Goal: Task Accomplishment & Management: Manage account settings

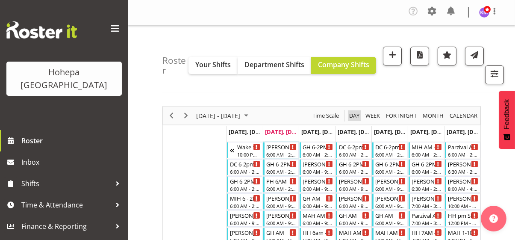
click at [351, 112] on span "Day" at bounding box center [354, 115] width 12 height 11
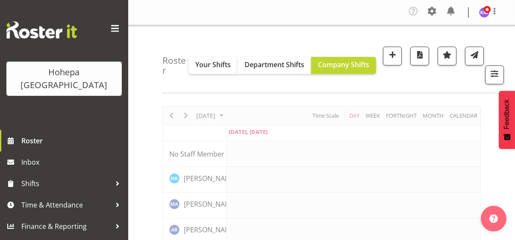
click at [114, 27] on span at bounding box center [115, 29] width 14 height 14
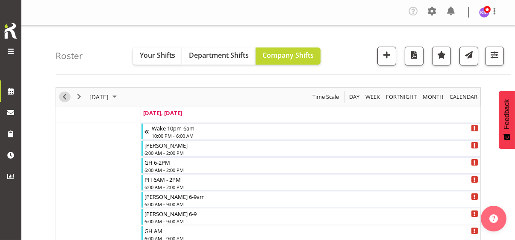
click at [62, 94] on span "Previous" at bounding box center [64, 96] width 10 height 11
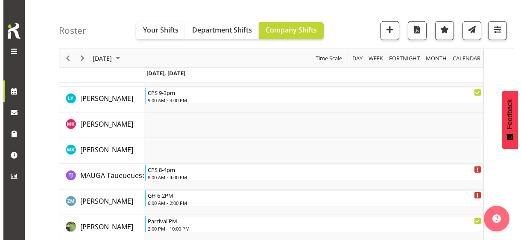
scroll to position [1665, 0]
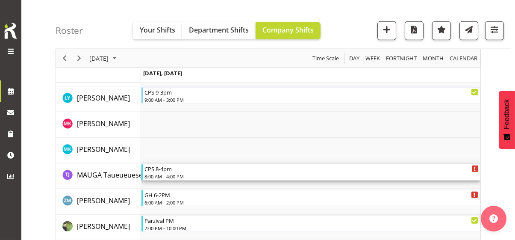
click at [177, 176] on div "8:00 AM - 4:00 PM" at bounding box center [311, 176] width 334 height 7
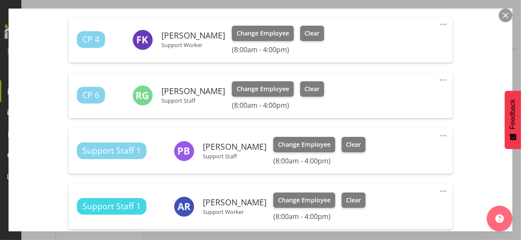
scroll to position [512, 0]
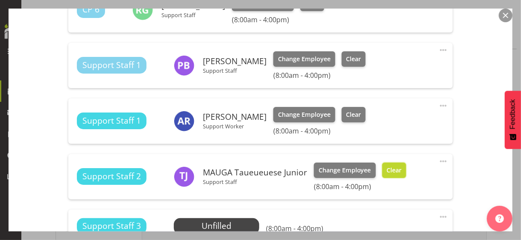
click at [396, 172] on span "Clear" at bounding box center [393, 169] width 15 height 9
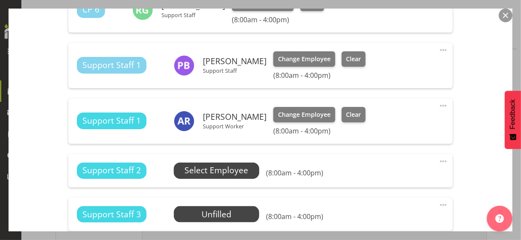
click at [220, 170] on span "Select Employee" at bounding box center [216, 170] width 64 height 12
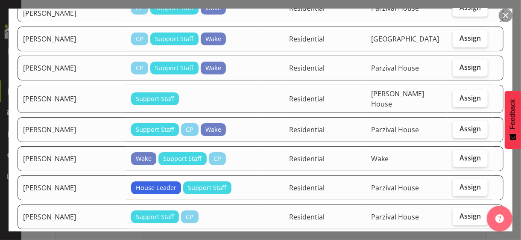
scroll to position [555, 0]
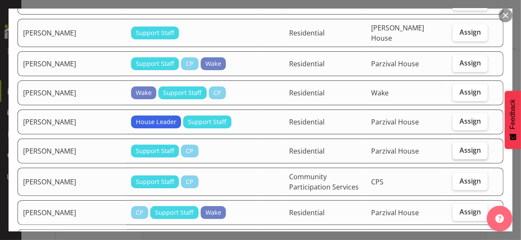
click at [467, 146] on span "Assign" at bounding box center [469, 150] width 21 height 9
click at [458, 147] on input "Assign" at bounding box center [456, 150] width 6 height 6
checkbox input "true"
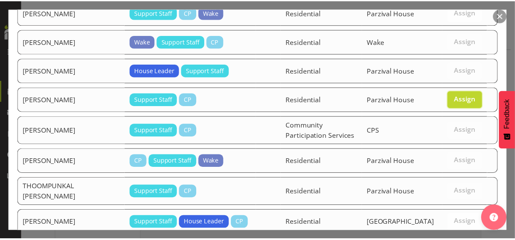
scroll to position [649, 0]
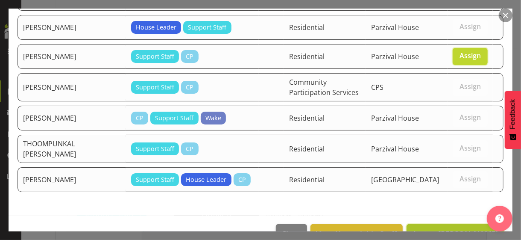
click at [451, 228] on span "Assign [PERSON_NAME]" at bounding box center [455, 233] width 86 height 10
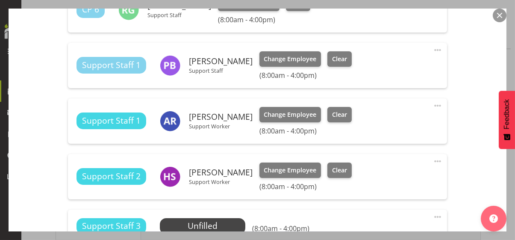
click at [468, 144] on div "Shift Instance Name CPS 8-4pm Location CPS Department Community Participation S…" at bounding box center [257, 68] width 467 height 974
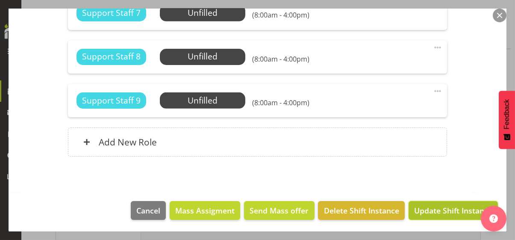
click at [438, 211] on span "Update Shift Instance" at bounding box center [453, 210] width 78 height 11
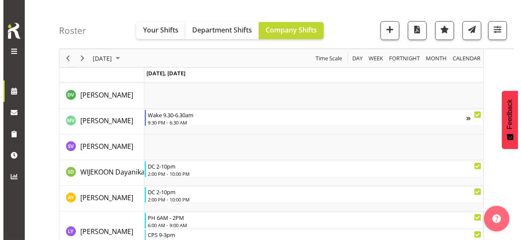
scroll to position [2737, 0]
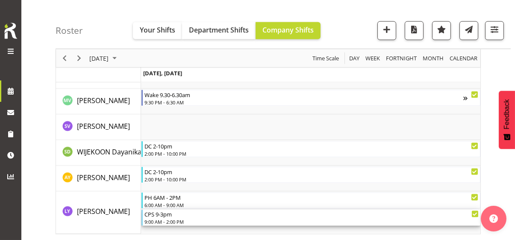
click at [172, 218] on div "9:00 AM - 2:00 PM" at bounding box center [311, 221] width 334 height 7
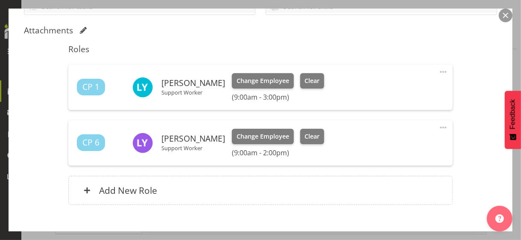
scroll to position [213, 0]
click at [308, 134] on span "Clear" at bounding box center [311, 135] width 15 height 9
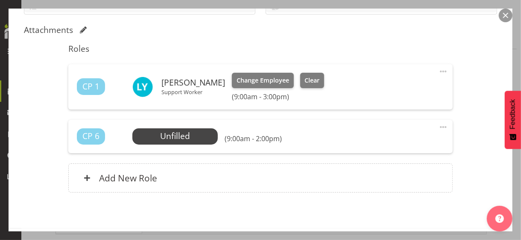
scroll to position [249, 0]
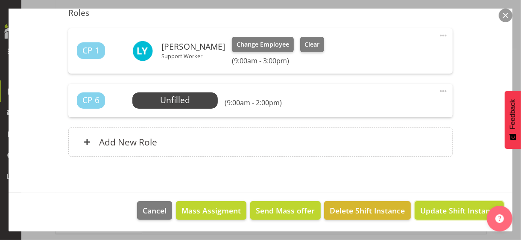
click at [438, 207] on span "Update Shift Instance" at bounding box center [459, 210] width 78 height 11
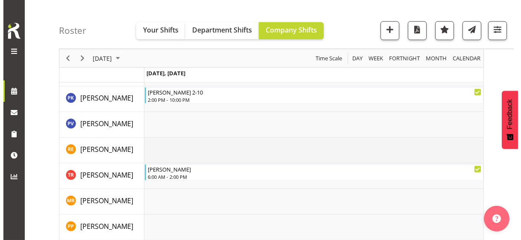
scroll to position [2097, 0]
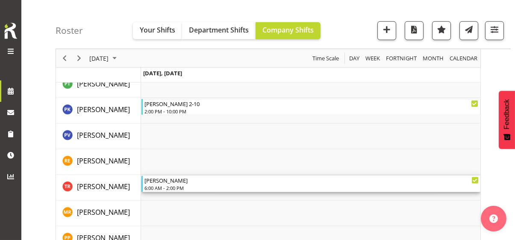
click at [173, 184] on div "6:00 AM - 2:00 PM" at bounding box center [311, 187] width 334 height 7
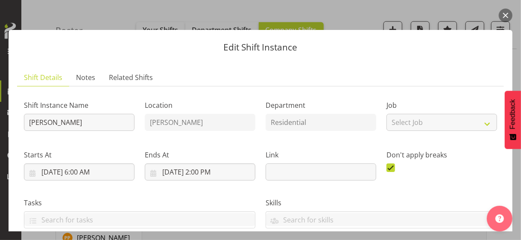
scroll to position [205, 0]
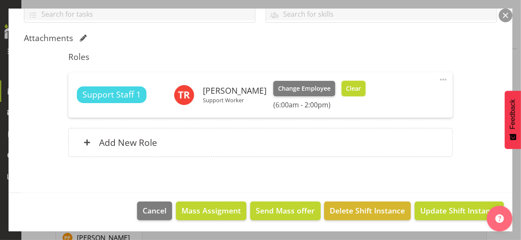
click at [356, 90] on button "Clear" at bounding box center [354, 88] width 24 height 15
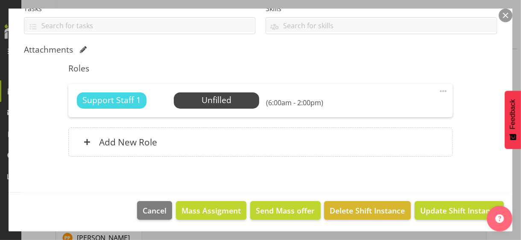
drag, startPoint x: 436, startPoint y: 88, endPoint x: 401, endPoint y: 99, distance: 36.6
click at [438, 90] on span at bounding box center [443, 91] width 10 height 10
click at [384, 106] on link "Edit" at bounding box center [407, 111] width 82 height 15
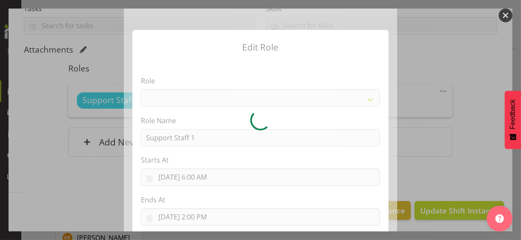
select select "1091"
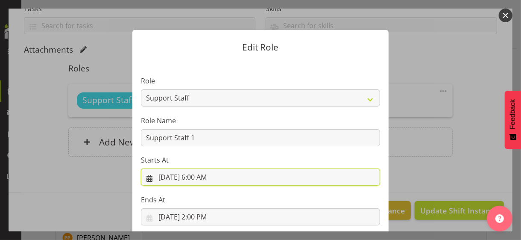
click at [200, 176] on input "[DATE] 6:00 AM" at bounding box center [260, 176] width 239 height 17
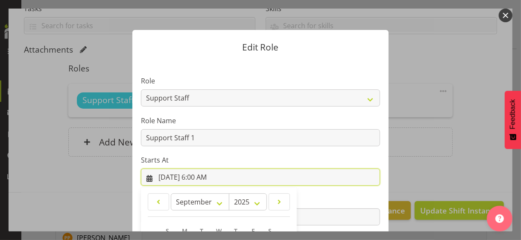
scroll to position [148, 0]
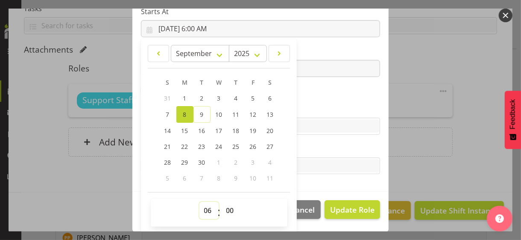
drag, startPoint x: 202, startPoint y: 208, endPoint x: 204, endPoint y: 201, distance: 6.6
click at [203, 205] on select "00 01 02 03 04 05 06 07 08 09 10 11 12 13 14 15 16 17 18 19 20 21 22 23" at bounding box center [208, 210] width 19 height 17
select select "9"
click at [199, 202] on select "00 01 02 03 04 05 06 07 08 09 10 11 12 13 14 15 16 17 18 19 20 21 22 23" at bounding box center [208, 210] width 19 height 17
type input "[DATE] 9:00 AM"
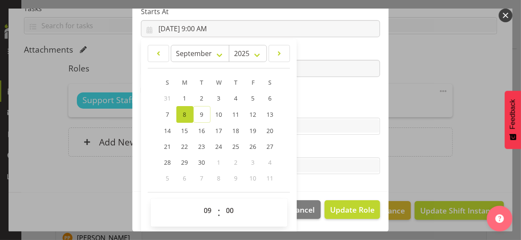
click at [303, 102] on section "Role CP House Leader Support Staff Wake Role Name Support Staff 1 Starts At [DA…" at bounding box center [260, 51] width 256 height 279
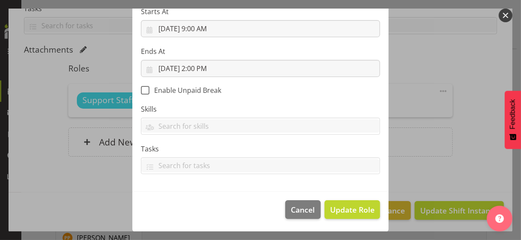
scroll to position [148, 0]
drag, startPoint x: 338, startPoint y: 208, endPoint x: 325, endPoint y: 197, distance: 17.0
click at [338, 208] on span "Update Role" at bounding box center [352, 209] width 44 height 11
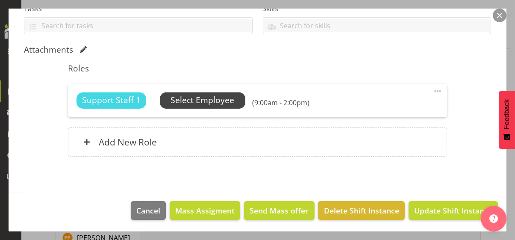
click at [227, 102] on span "Select Employee" at bounding box center [202, 100] width 64 height 12
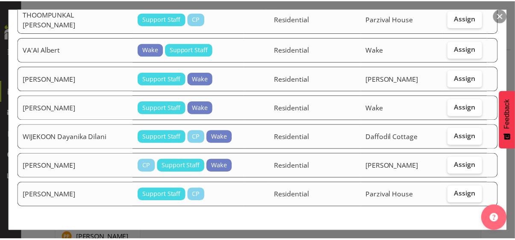
scroll to position [1376, 0]
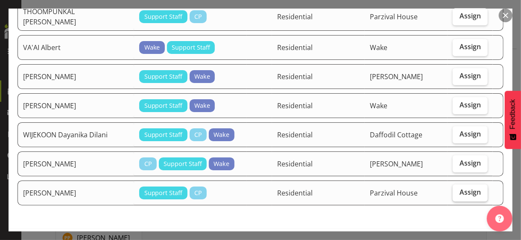
click at [462, 187] on span "Assign" at bounding box center [469, 191] width 21 height 9
click at [458, 189] on input "Assign" at bounding box center [456, 192] width 6 height 6
checkbox input "true"
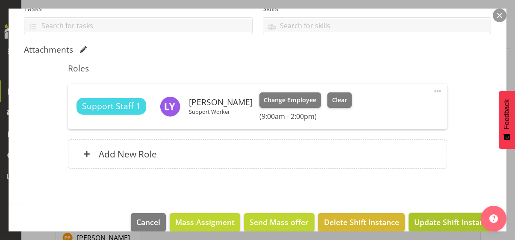
click at [435, 216] on span "Update Shift Instance" at bounding box center [453, 221] width 78 height 11
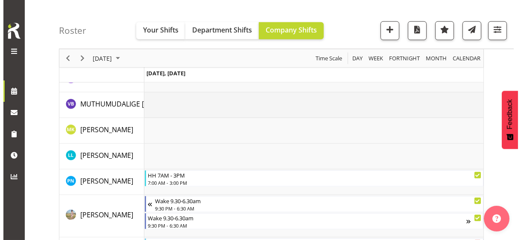
scroll to position [1884, 0]
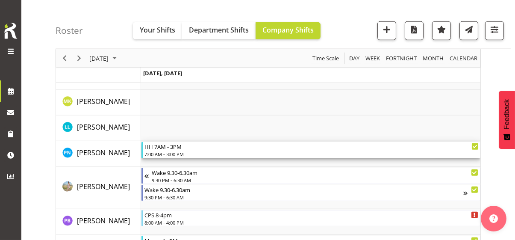
click at [179, 153] on div "7:00 AM - 3:00 PM" at bounding box center [311, 153] width 334 height 7
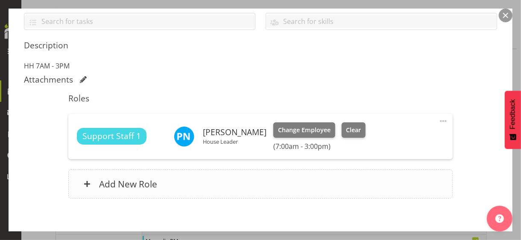
scroll to position [240, 0]
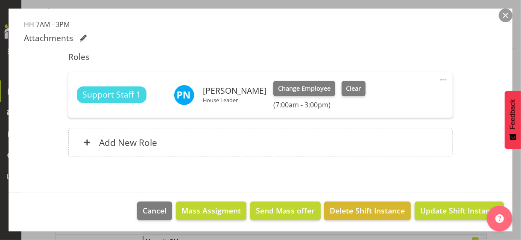
click at [438, 77] on span at bounding box center [443, 79] width 10 height 10
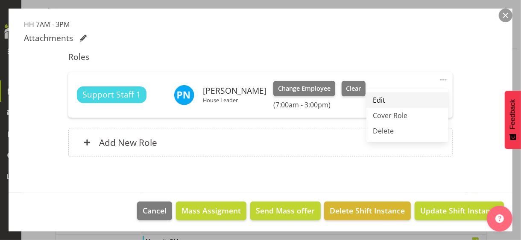
click at [397, 94] on link "Edit" at bounding box center [407, 99] width 82 height 15
select select "8"
select select "2025"
select select "7"
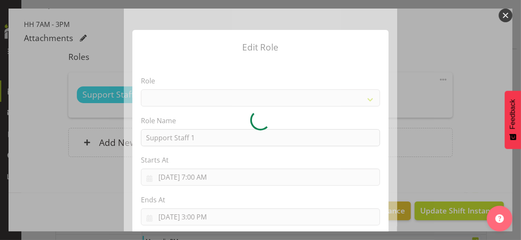
select select "1091"
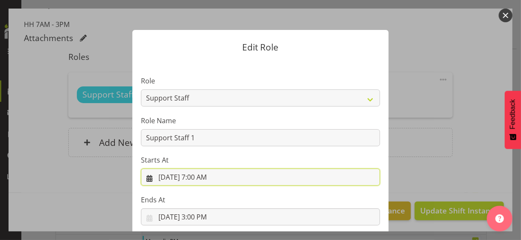
click at [204, 177] on input "[DATE] 7:00 AM" at bounding box center [260, 176] width 239 height 17
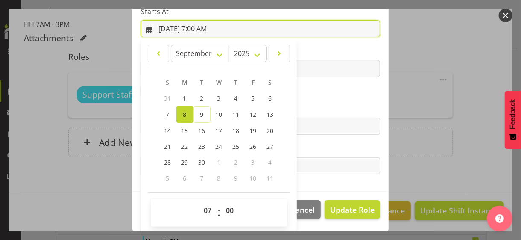
scroll to position [148, 0]
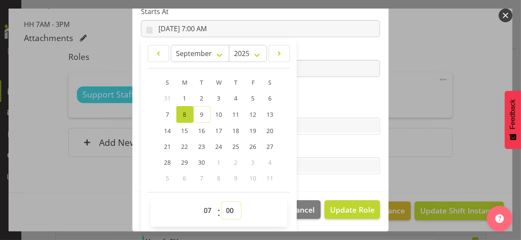
drag, startPoint x: 223, startPoint y: 208, endPoint x: 226, endPoint y: 202, distance: 7.3
click at [224, 207] on select "00 01 02 03 04 05 06 07 08 09 10 11 12 13 14 15 16 17 18 19 20 21 22 23 24 25 2…" at bounding box center [231, 210] width 19 height 17
select select "30"
click at [222, 202] on select "00 01 02 03 04 05 06 07 08 09 10 11 12 13 14 15 16 17 18 19 20 21 22 23 24 25 2…" at bounding box center [231, 210] width 19 height 17
type input "[DATE] 7:30 AM"
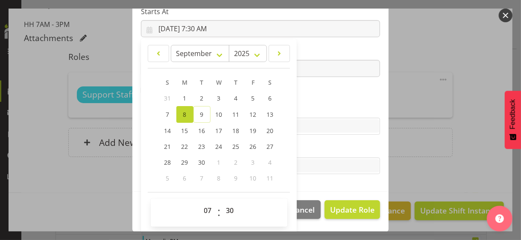
click at [317, 108] on label "Skills" at bounding box center [260, 109] width 239 height 10
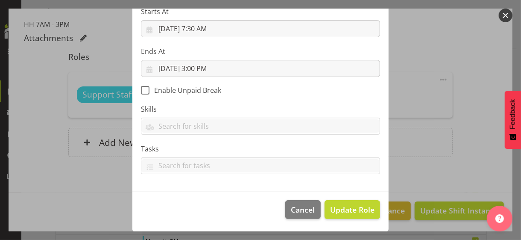
scroll to position [148, 0]
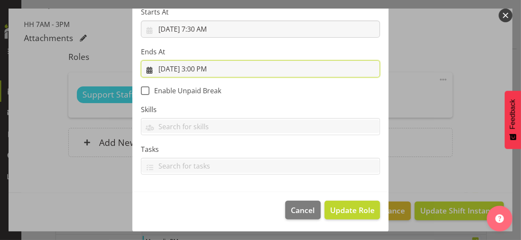
click at [195, 69] on input "[DATE] 3:00 PM" at bounding box center [260, 68] width 239 height 17
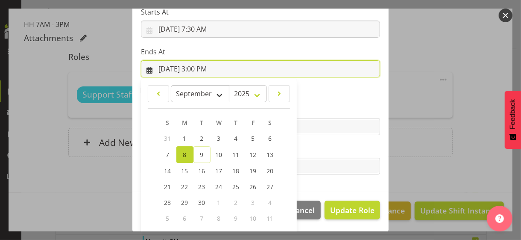
scroll to position [188, 0]
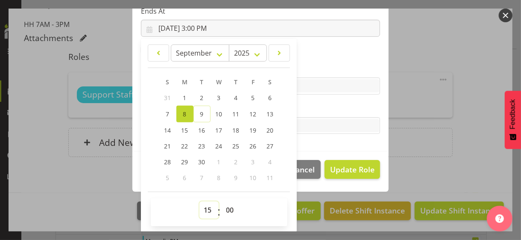
click at [204, 209] on select "00 01 02 03 04 05 06 07 08 09 10 11 12 13 14 15 16 17 18 19 20 21 22 23" at bounding box center [208, 209] width 19 height 17
select select "17"
click at [199, 201] on select "00 01 02 03 04 05 06 07 08 09 10 11 12 13 14 15 16 17 18 19 20 21 22 23" at bounding box center [208, 209] width 19 height 17
type input "[DATE] 5:00 PM"
drag, startPoint x: 227, startPoint y: 208, endPoint x: 225, endPoint y: 201, distance: 7.4
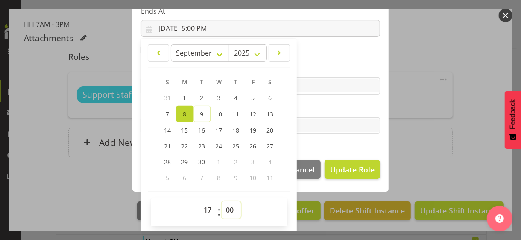
click at [227, 206] on select "00 01 02 03 04 05 06 07 08 09 10 11 12 13 14 15 16 17 18 19 20 21 22 23 24 25 2…" at bounding box center [231, 209] width 19 height 17
select select "30"
click at [222, 201] on select "00 01 02 03 04 05 06 07 08 09 10 11 12 13 14 15 16 17 18 19 20 21 22 23 24 25 2…" at bounding box center [231, 209] width 19 height 17
type input "[DATE] 5:30 PM"
click at [307, 110] on label "Tasks" at bounding box center [260, 108] width 239 height 10
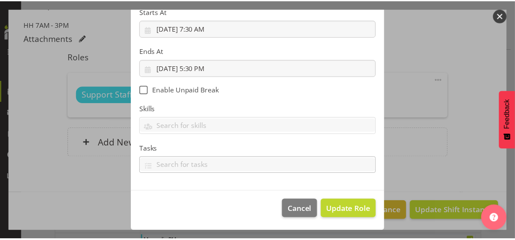
scroll to position [148, 0]
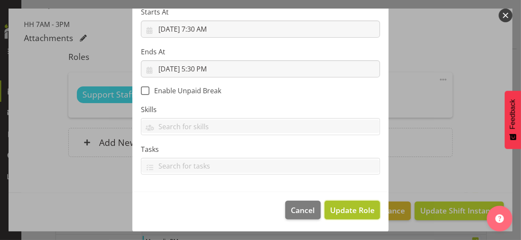
click at [344, 207] on span "Update Role" at bounding box center [352, 209] width 44 height 11
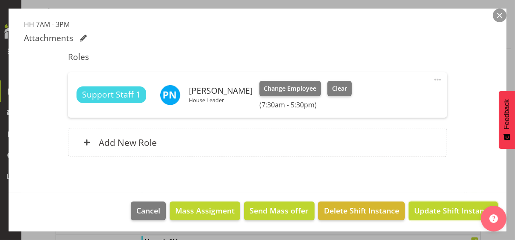
click at [426, 209] on span "Update Shift Instance" at bounding box center [453, 210] width 78 height 11
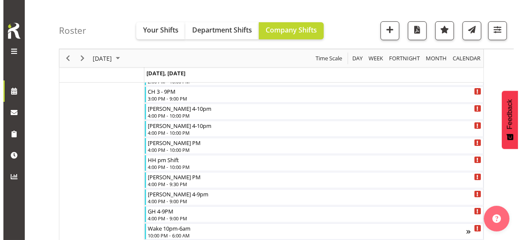
scroll to position [560, 0]
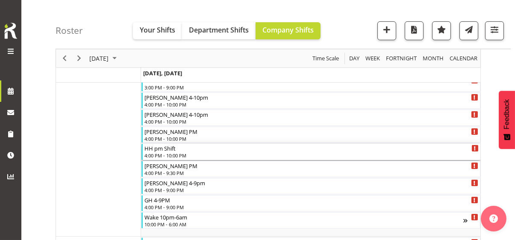
click at [172, 152] on div "4:00 PM - 10:00 PM" at bounding box center [311, 155] width 334 height 7
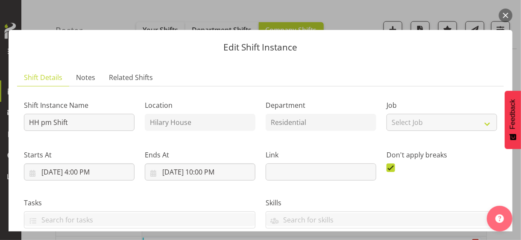
scroll to position [171, 0]
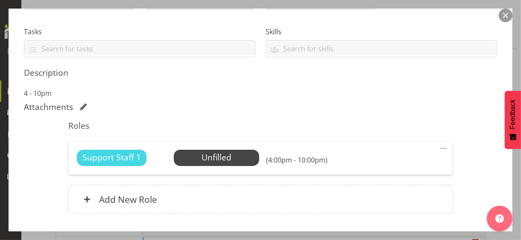
click at [438, 146] on span at bounding box center [443, 148] width 10 height 10
click at [380, 166] on link "Edit" at bounding box center [407, 168] width 82 height 15
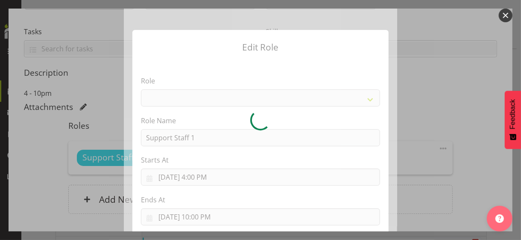
select select "1091"
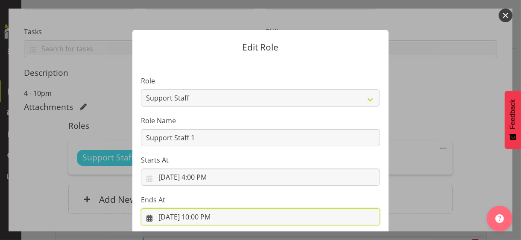
click at [198, 211] on input "[DATE] 10:00 PM" at bounding box center [260, 216] width 239 height 17
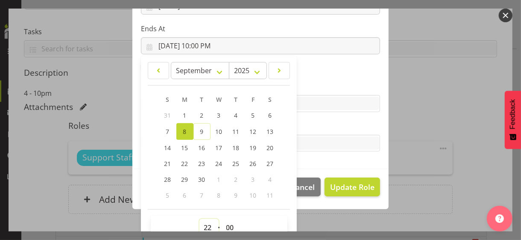
drag, startPoint x: 204, startPoint y: 224, endPoint x: 205, endPoint y: 215, distance: 8.6
click at [205, 219] on select "00 01 02 03 04 05 06 07 08 09 10 11 12 13 14 15 16 17 18 19 20 21 22 23" at bounding box center [208, 227] width 19 height 17
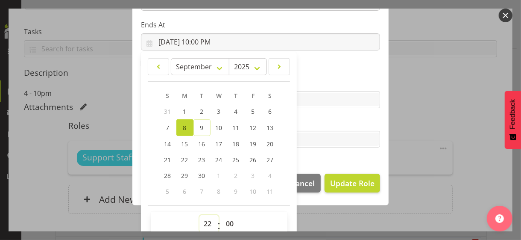
select select "21"
click at [199, 215] on select "00 01 02 03 04 05 06 07 08 09 10 11 12 13 14 15 16 17 18 19 20 21 22 23" at bounding box center [208, 223] width 19 height 17
type input "[DATE] 9:00 PM"
drag, startPoint x: 308, startPoint y: 122, endPoint x: 324, endPoint y: 143, distance: 26.6
click at [308, 121] on label "Tasks" at bounding box center [260, 122] width 239 height 10
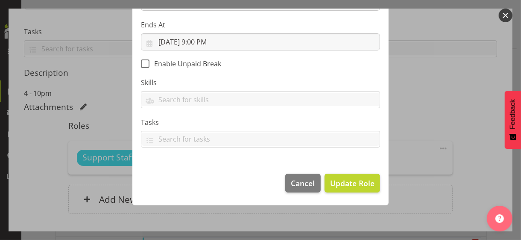
scroll to position [148, 0]
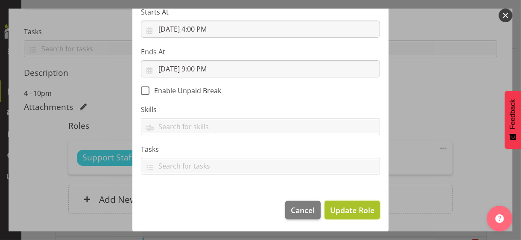
click at [340, 204] on span "Update Role" at bounding box center [352, 209] width 44 height 11
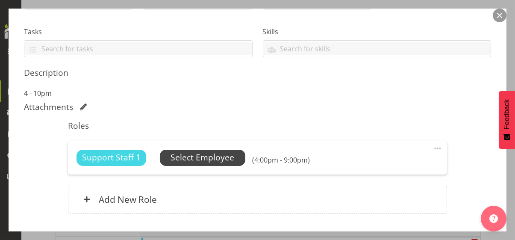
click at [216, 157] on span "Select Employee" at bounding box center [202, 157] width 64 height 12
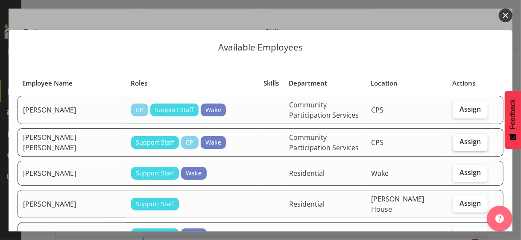
click at [459, 144] on span "Assign" at bounding box center [469, 141] width 21 height 9
click at [458, 144] on input "Assign" at bounding box center [456, 142] width 6 height 6
checkbox input "true"
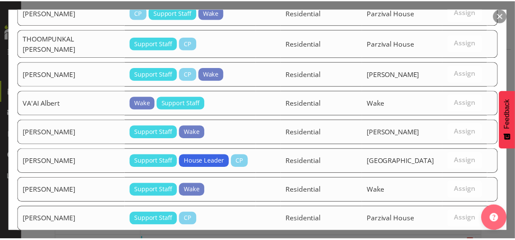
scroll to position [1478, 0]
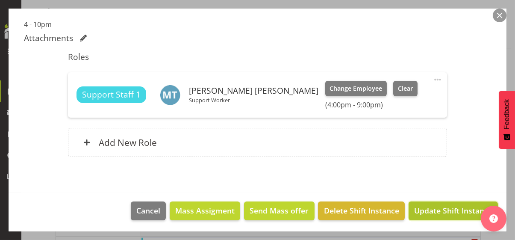
click at [439, 208] on span "Update Shift Instance" at bounding box center [453, 210] width 78 height 11
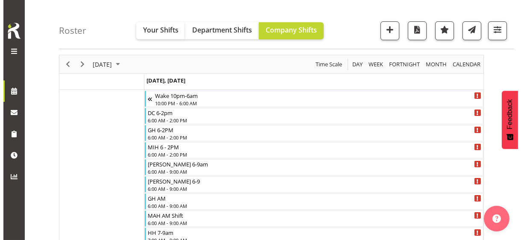
scroll to position [0, 0]
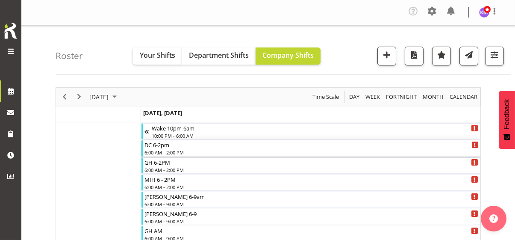
click at [167, 150] on div "6:00 AM - 2:00 PM" at bounding box center [311, 152] width 334 height 7
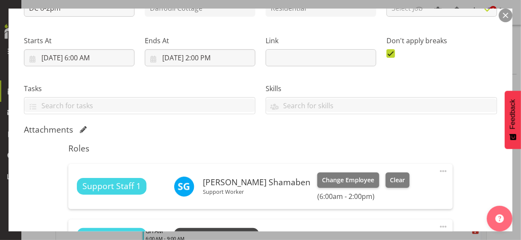
scroll to position [213, 0]
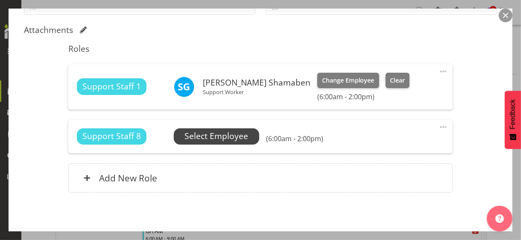
click at [194, 138] on span "Select Employee" at bounding box center [216, 136] width 64 height 12
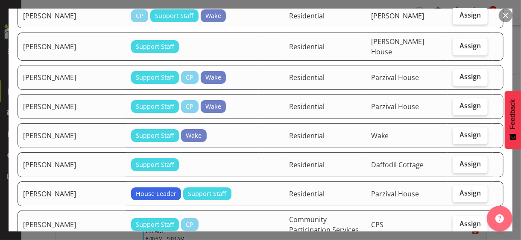
scroll to position [854, 0]
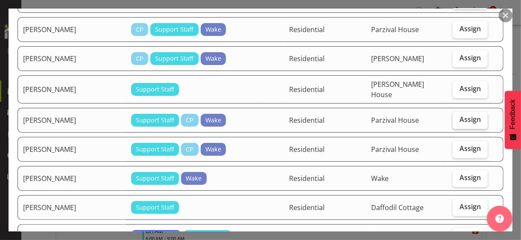
click at [459, 115] on span "Assign" at bounding box center [469, 119] width 21 height 9
click at [458, 117] on input "Assign" at bounding box center [456, 120] width 6 height 6
checkbox input "true"
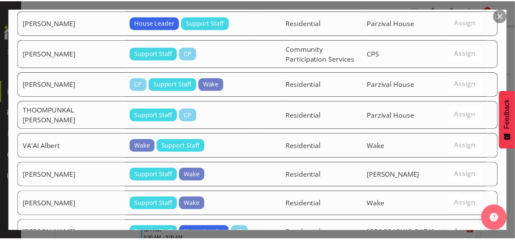
scroll to position [1170, 0]
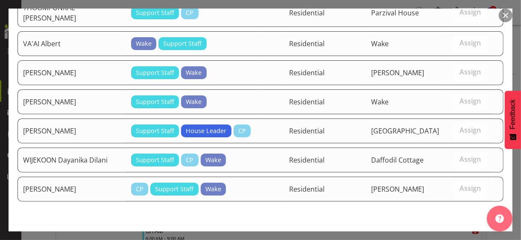
click at [438, 237] on span "Assign [PERSON_NAME]" at bounding box center [455, 242] width 86 height 10
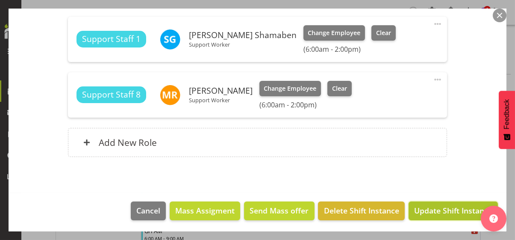
click at [437, 209] on span "Update Shift Instance" at bounding box center [453, 210] width 78 height 11
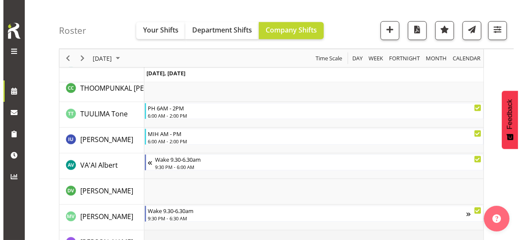
scroll to position [2609, 0]
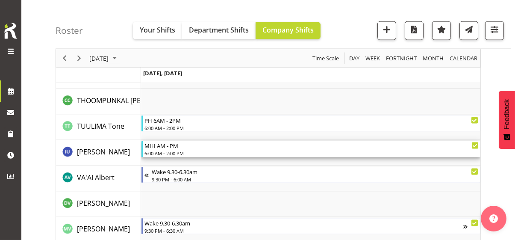
click at [174, 152] on div "6:00 AM - 2:00 PM" at bounding box center [311, 152] width 334 height 7
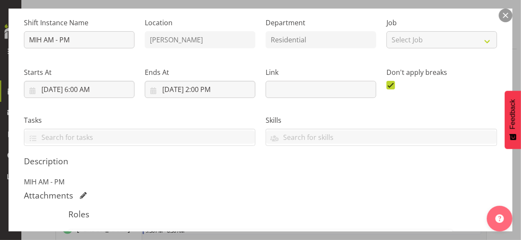
scroll to position [213, 0]
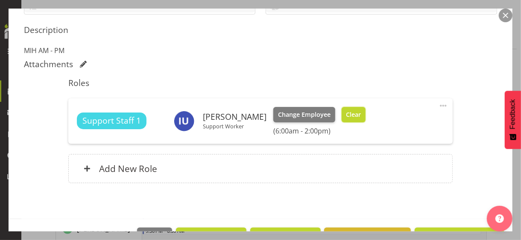
click at [346, 114] on span "Clear" at bounding box center [353, 114] width 15 height 9
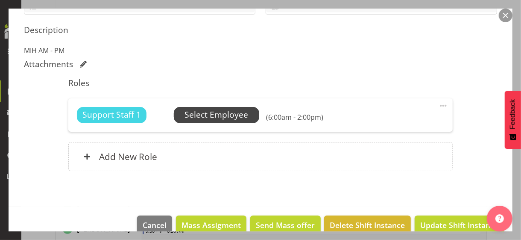
click at [231, 112] on span "Select Employee" at bounding box center [216, 114] width 64 height 12
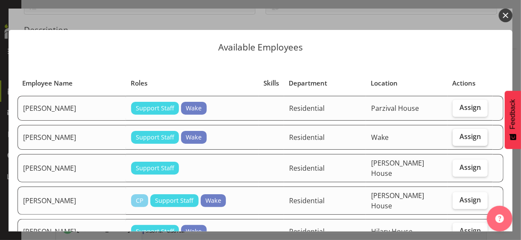
click at [465, 139] on span "Assign" at bounding box center [469, 136] width 21 height 9
click at [458, 139] on input "Assign" at bounding box center [456, 137] width 6 height 6
checkbox input "true"
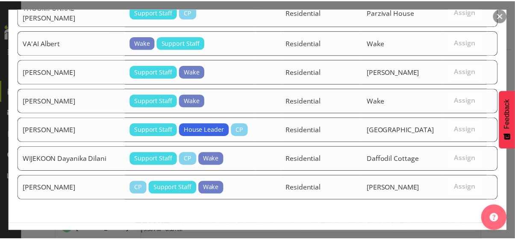
scroll to position [1233, 0]
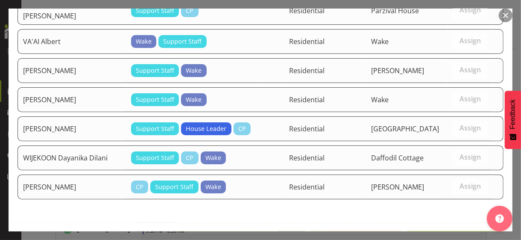
click at [446, 235] on span "Assign [PERSON_NAME]" at bounding box center [455, 240] width 86 height 10
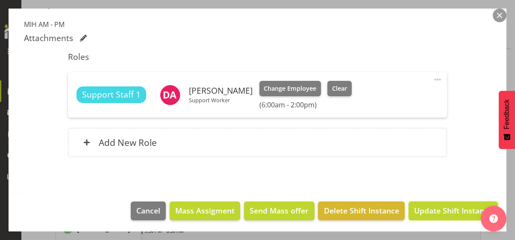
click at [439, 208] on span "Update Shift Instance" at bounding box center [453, 210] width 78 height 11
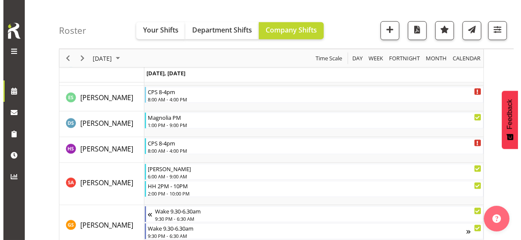
scroll to position [2310, 0]
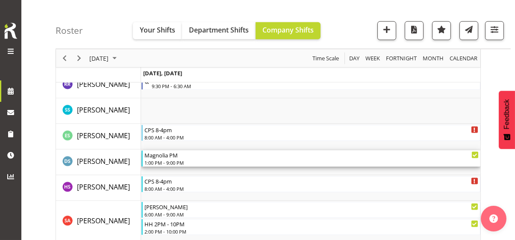
click at [180, 159] on div "1:00 PM - 9:00 PM" at bounding box center [311, 162] width 334 height 7
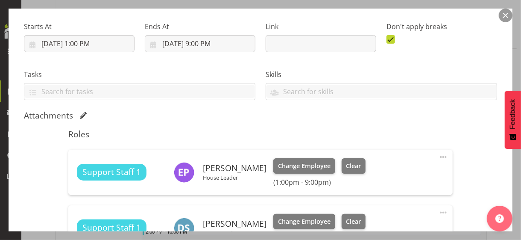
scroll to position [256, 0]
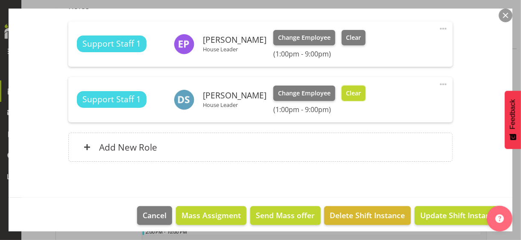
click at [348, 95] on span "Clear" at bounding box center [353, 92] width 15 height 9
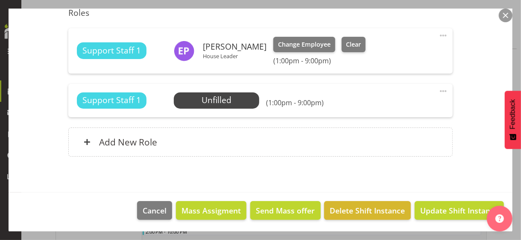
click at [438, 34] on span at bounding box center [443, 35] width 10 height 10
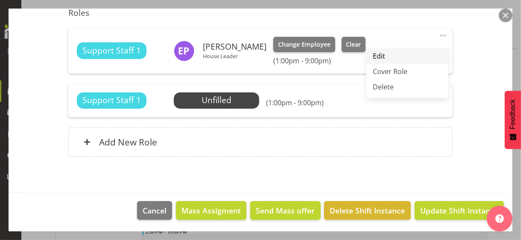
click at [390, 50] on link "Edit" at bounding box center [407, 55] width 82 height 15
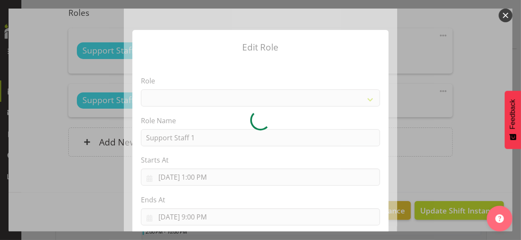
select select "1091"
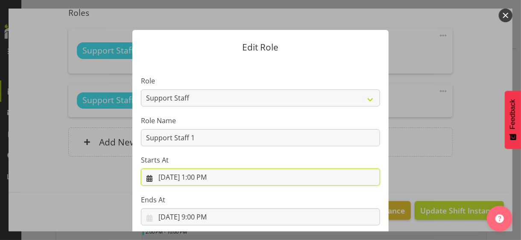
click at [199, 178] on input "[DATE] 1:00 PM" at bounding box center [260, 176] width 239 height 17
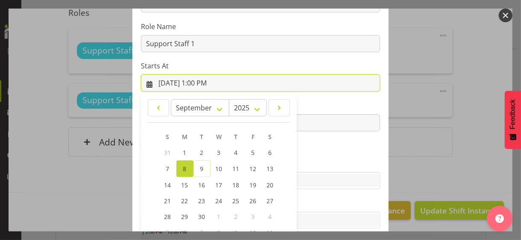
scroll to position [148, 0]
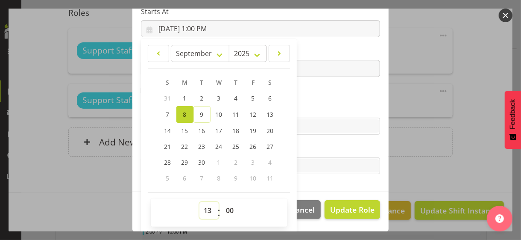
click at [205, 199] on div "00 01 02 03 04 05 06 07 08 09 10 11 12 13 14 15 16 17 18 19 20 21 22 23 : 00 01…" at bounding box center [219, 212] width 137 height 28
select select "10"
click at [199, 202] on select "00 01 02 03 04 05 06 07 08 09 10 11 12 13 14 15 16 17 18 19 20 21 22 23" at bounding box center [208, 210] width 19 height 17
type input "[DATE] 10:00 AM"
drag, startPoint x: 224, startPoint y: 207, endPoint x: 226, endPoint y: 202, distance: 5.8
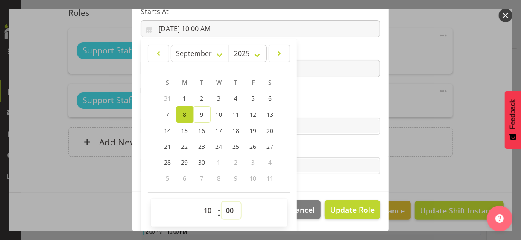
click at [226, 202] on select "00 01 02 03 04 05 06 07 08 09 10 11 12 13 14 15 16 17 18 19 20 21 22 23 24 25 2…" at bounding box center [231, 210] width 19 height 17
select select "30"
click at [222, 202] on select "00 01 02 03 04 05 06 07 08 09 10 11 12 13 14 15 16 17 18 19 20 21 22 23 24 25 2…" at bounding box center [231, 210] width 19 height 17
type input "[DATE] 10:30 AM"
click at [324, 96] on section "Role CP House Leader Support Staff Wake Role Name Support Staff 1 Starts At [DA…" at bounding box center [260, 51] width 256 height 279
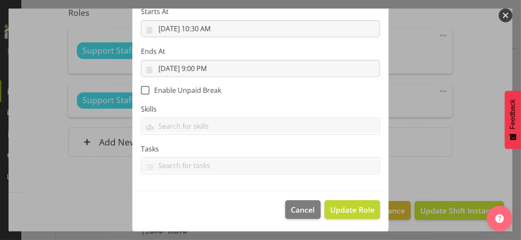
scroll to position [148, 0]
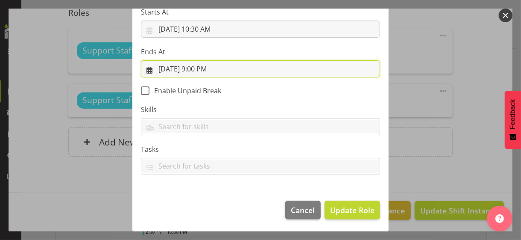
click at [201, 68] on input "[DATE] 9:00 PM" at bounding box center [260, 68] width 239 height 17
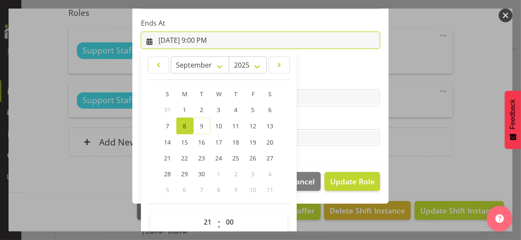
scroll to position [188, 0]
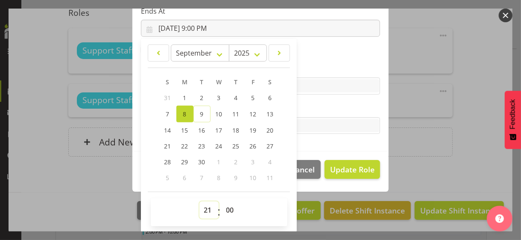
click at [201, 207] on select "00 01 02 03 04 05 06 07 08 09 10 11 12 13 14 15 16 17 18 19 20 21 22 23" at bounding box center [208, 209] width 19 height 17
select select "22"
click at [199, 201] on select "00 01 02 03 04 05 06 07 08 09 10 11 12 13 14 15 16 17 18 19 20 21 22 23" at bounding box center [208, 209] width 19 height 17
type input "[DATE] 10:00 PM"
click at [325, 103] on label "Tasks" at bounding box center [260, 108] width 239 height 10
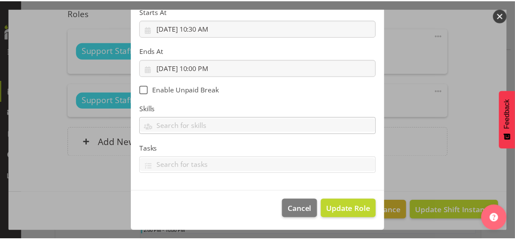
scroll to position [148, 0]
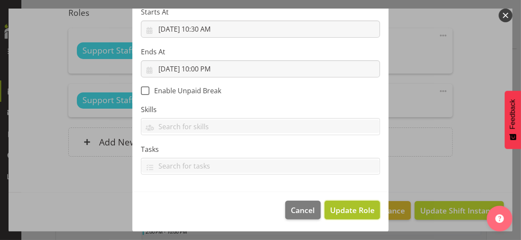
click at [351, 208] on span "Update Role" at bounding box center [352, 209] width 44 height 11
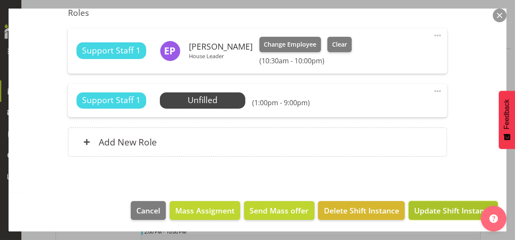
click at [429, 206] on span "Update Shift Instance" at bounding box center [453, 210] width 78 height 11
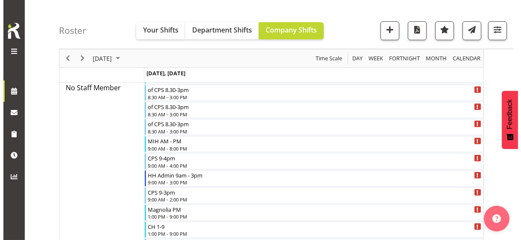
scroll to position [363, 0]
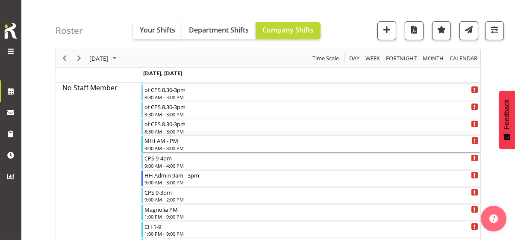
click at [176, 145] on div "9:00 AM - 8:00 PM" at bounding box center [311, 147] width 334 height 7
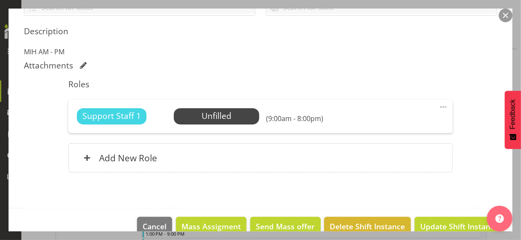
scroll to position [213, 0]
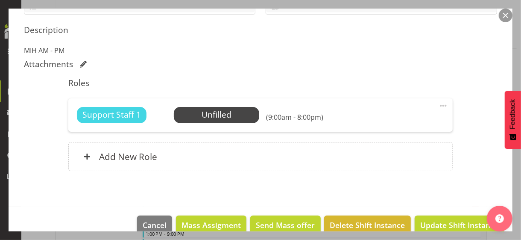
click at [438, 103] on span at bounding box center [443, 105] width 10 height 10
click at [396, 119] on link "Edit" at bounding box center [407, 125] width 82 height 15
select select "8"
select select "2025"
select select "9"
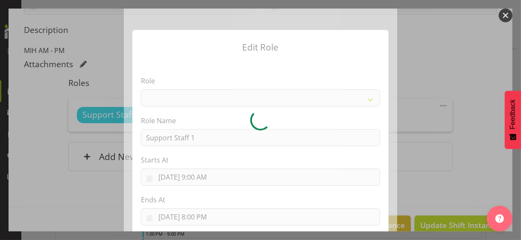
select select "1091"
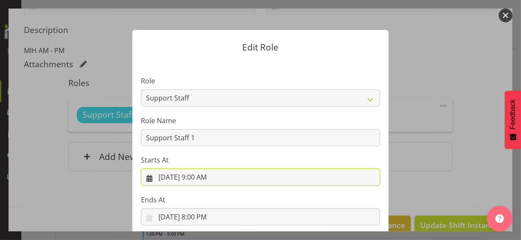
click at [200, 178] on input "[DATE] 9:00 AM" at bounding box center [260, 176] width 239 height 17
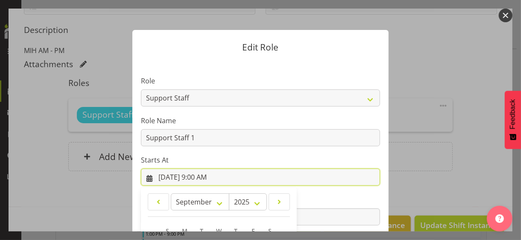
scroll to position [148, 0]
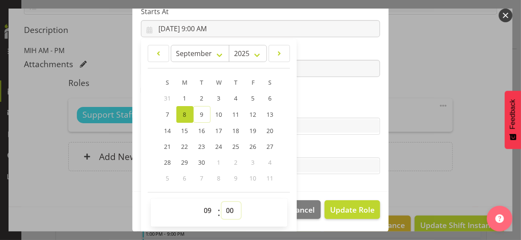
drag, startPoint x: 225, startPoint y: 206, endPoint x: 223, endPoint y: 201, distance: 5.0
click at [223, 202] on select "00 01 02 03 04 05 06 07 08 09 10 11 12 13 14 15 16 17 18 19 20 21 22 23 24 25 2…" at bounding box center [231, 210] width 19 height 17
select select "30"
click at [222, 202] on select "00 01 02 03 04 05 06 07 08 09 10 11 12 13 14 15 16 17 18 19 20 21 22 23 24 25 2…" at bounding box center [231, 210] width 19 height 17
type input "[DATE] 9:30 AM"
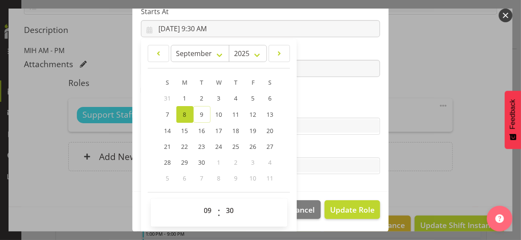
click at [317, 97] on section "Role CP House Leader Support Staff Wake Role Name Support Staff 1 Starts At [DA…" at bounding box center [260, 51] width 256 height 279
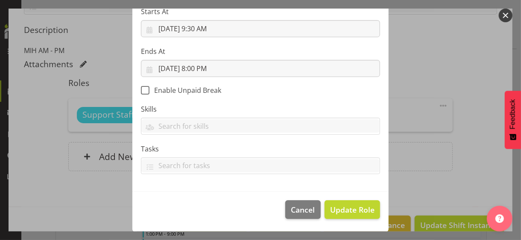
scroll to position [148, 0]
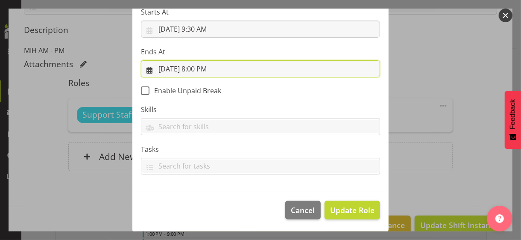
click at [196, 70] on input "[DATE] 8:00 PM" at bounding box center [260, 68] width 239 height 17
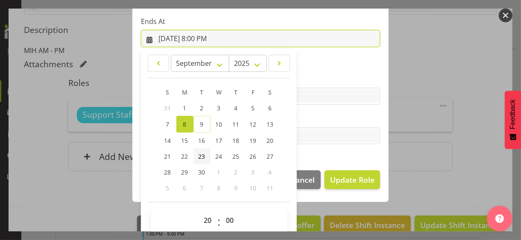
scroll to position [188, 0]
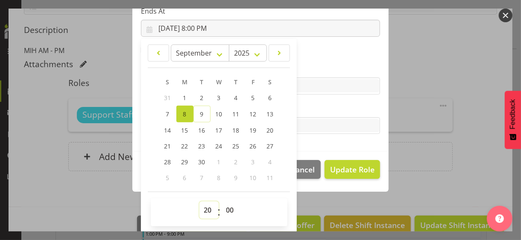
drag, startPoint x: 205, startPoint y: 207, endPoint x: 204, endPoint y: 201, distance: 5.6
click at [205, 205] on select "00 01 02 03 04 05 06 07 08 09 10 11 12 13 14 15 16 17 18 19 20 21 22 23" at bounding box center [208, 209] width 19 height 17
select select "18"
click at [199, 201] on select "00 01 02 03 04 05 06 07 08 09 10 11 12 13 14 15 16 17 18 19 20 21 22 23" at bounding box center [208, 209] width 19 height 17
type input "[DATE] 6:00 PM"
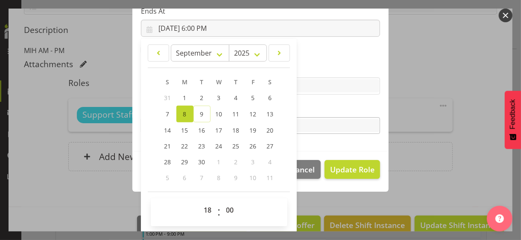
drag, startPoint x: 304, startPoint y: 109, endPoint x: 315, endPoint y: 123, distance: 17.9
click at [305, 109] on label "Tasks" at bounding box center [260, 108] width 239 height 10
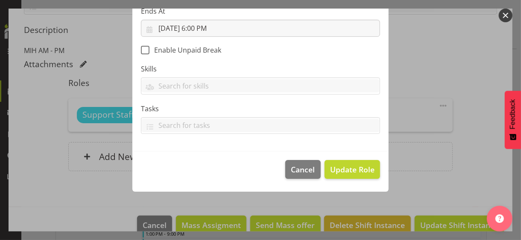
scroll to position [148, 0]
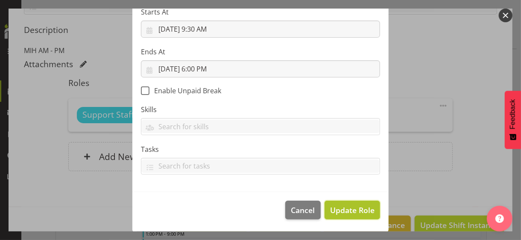
click at [346, 204] on span "Update Role" at bounding box center [352, 209] width 44 height 11
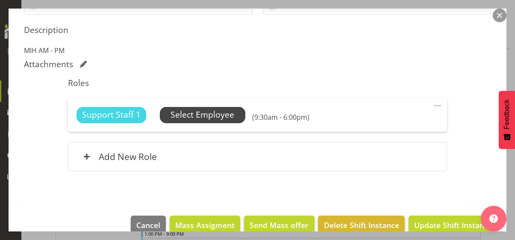
click at [215, 114] on span "Select Employee" at bounding box center [202, 114] width 64 height 12
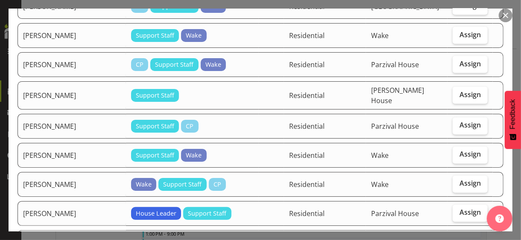
scroll to position [769, 0]
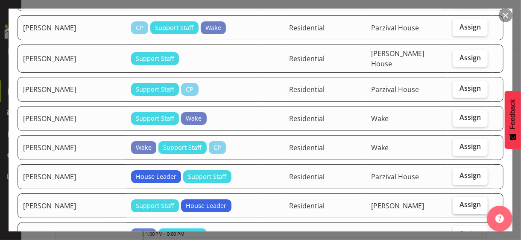
click at [465, 200] on span "Assign" at bounding box center [469, 204] width 21 height 9
click at [458, 202] on input "Assign" at bounding box center [456, 205] width 6 height 6
checkbox input "true"
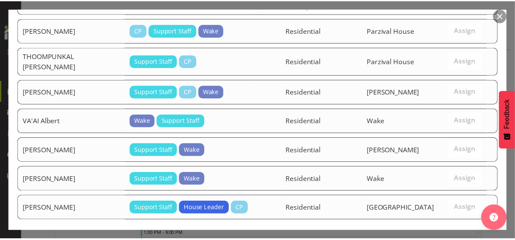
scroll to position [1052, 0]
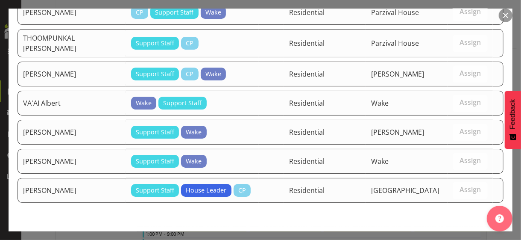
click at [439, 239] on span "Assign [PERSON_NAME]" at bounding box center [455, 244] width 86 height 10
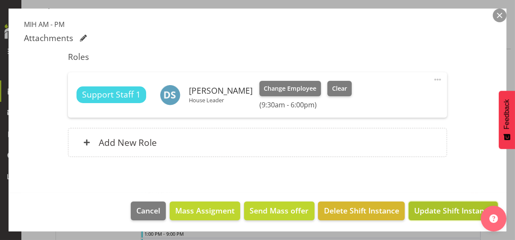
click at [439, 210] on span "Update Shift Instance" at bounding box center [453, 210] width 78 height 11
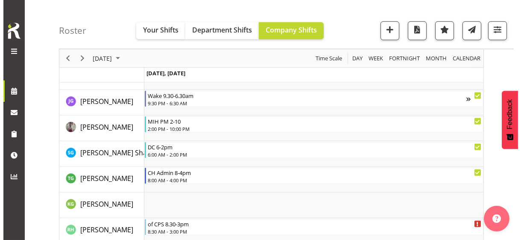
scroll to position [1181, 0]
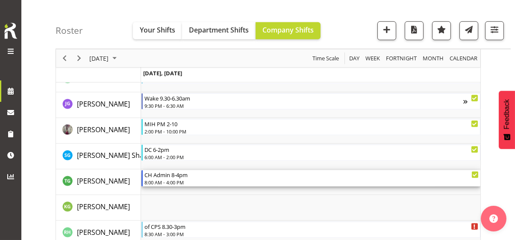
click at [176, 179] on div "8:00 AM - 4:00 PM" at bounding box center [311, 181] width 334 height 7
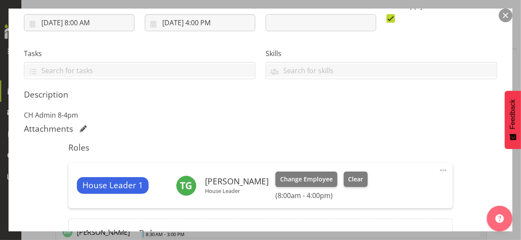
scroll to position [171, 0]
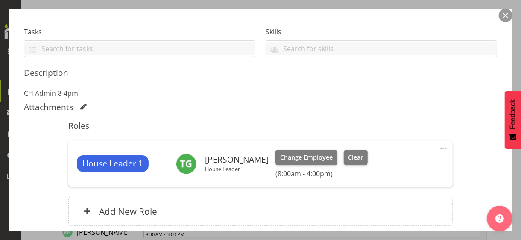
click at [438, 147] on span at bounding box center [443, 148] width 10 height 10
click at [389, 166] on link "Edit" at bounding box center [407, 168] width 82 height 15
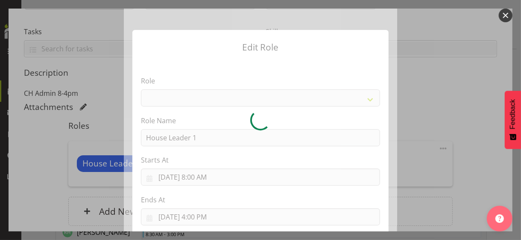
select select "1092"
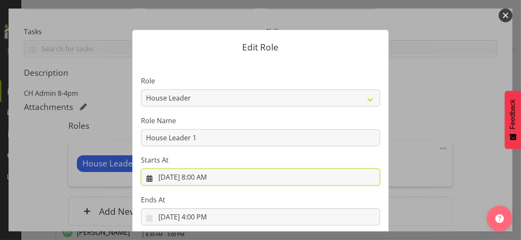
click at [197, 177] on input "[DATE] 8:00 AM" at bounding box center [260, 176] width 239 height 17
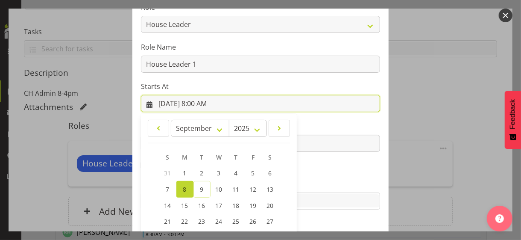
scroll to position [148, 0]
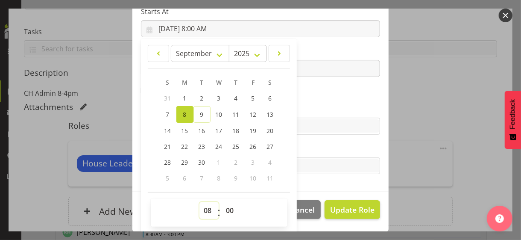
drag, startPoint x: 205, startPoint y: 210, endPoint x: 202, endPoint y: 201, distance: 9.9
click at [203, 207] on select "00 01 02 03 04 05 06 07 08 09 10 11 12 13 14 15 16 17 18 19 20 21 22 23" at bounding box center [208, 210] width 19 height 17
select select "6"
click at [199, 202] on select "00 01 02 03 04 05 06 07 08 09 10 11 12 13 14 15 16 17 18 19 20 21 22 23" at bounding box center [208, 210] width 19 height 17
type input "[DATE] 6:00 AM"
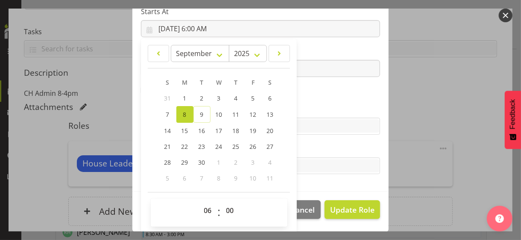
click at [316, 104] on label "Skills" at bounding box center [260, 109] width 239 height 10
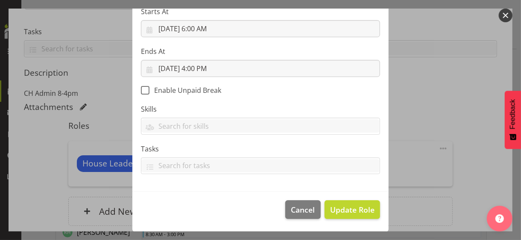
scroll to position [148, 0]
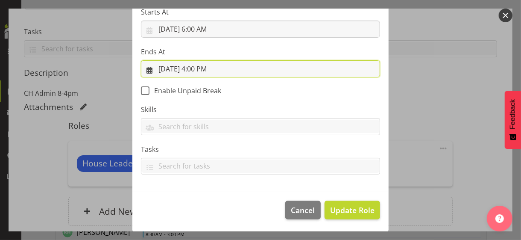
click at [199, 70] on input "[DATE] 4:00 PM" at bounding box center [260, 68] width 239 height 17
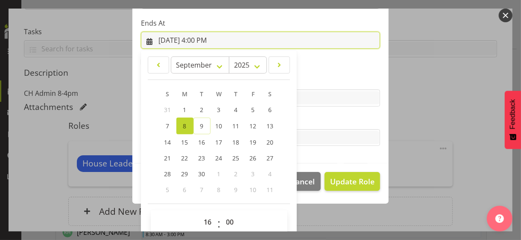
scroll to position [188, 0]
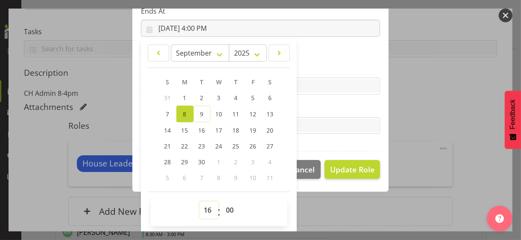
click at [204, 203] on select "00 01 02 03 04 05 06 07 08 09 10 11 12 13 14 15 16 17 18 19 20 21 22 23" at bounding box center [208, 209] width 19 height 17
select select "17"
click at [199, 201] on select "00 01 02 03 04 05 06 07 08 09 10 11 12 13 14 15 16 17 18 19 20 21 22 23" at bounding box center [208, 209] width 19 height 17
type input "[DATE] 5:00 PM"
click at [227, 207] on select "00 01 02 03 04 05 06 07 08 09 10 11 12 13 14 15 16 17 18 19 20 21 22 23 24 25 2…" at bounding box center [231, 209] width 19 height 17
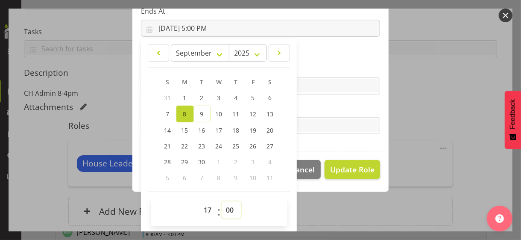
select select "30"
click at [222, 201] on select "00 01 02 03 04 05 06 07 08 09 10 11 12 13 14 15 16 17 18 19 20 21 22 23 24 25 2…" at bounding box center [231, 209] width 19 height 17
type input "[DATE] 5:30 PM"
drag, startPoint x: 326, startPoint y: 103, endPoint x: 336, endPoint y: 128, distance: 26.8
click at [326, 103] on label "Tasks" at bounding box center [260, 108] width 239 height 10
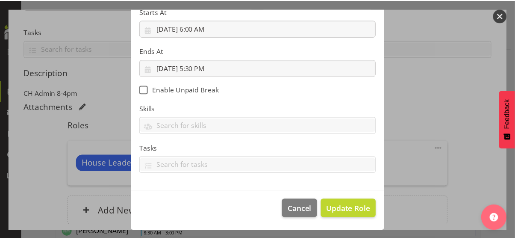
scroll to position [148, 0]
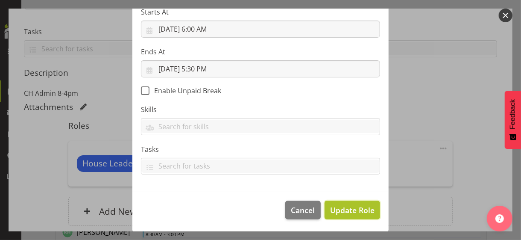
click at [349, 208] on span "Update Role" at bounding box center [352, 209] width 44 height 11
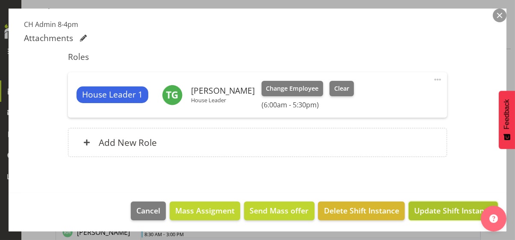
click at [433, 209] on span "Update Shift Instance" at bounding box center [453, 210] width 78 height 11
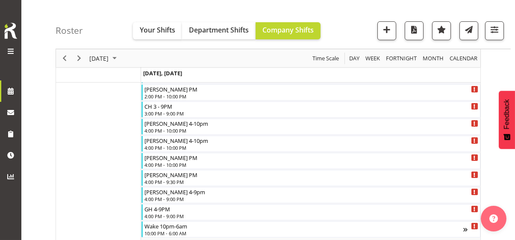
scroll to position [1181, 0]
